Goal: Navigation & Orientation: Find specific page/section

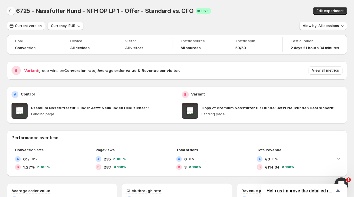
click at [11, 11] on icon "Back" at bounding box center [11, 11] width 6 height 6
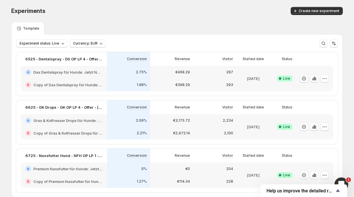
scroll to position [18, 0]
